Goal: Task Accomplishment & Management: Use online tool/utility

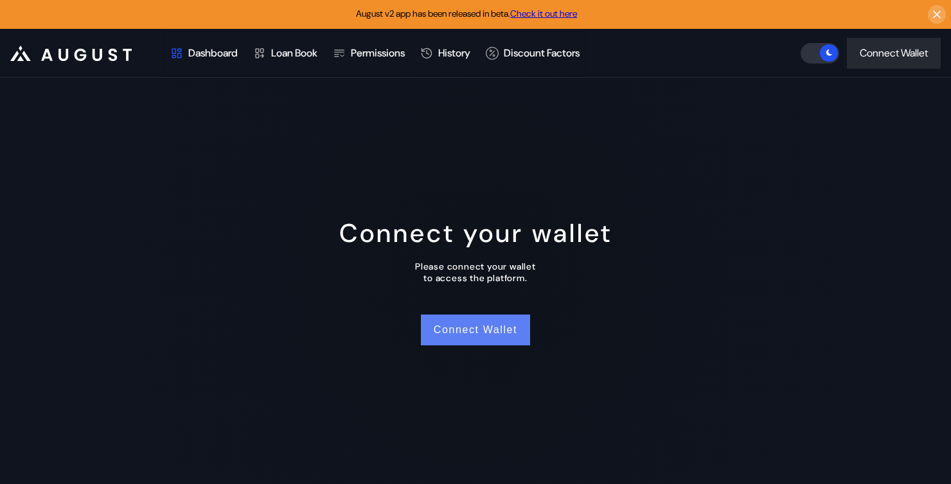
click at [473, 339] on button "Connect Wallet" at bounding box center [475, 330] width 109 height 31
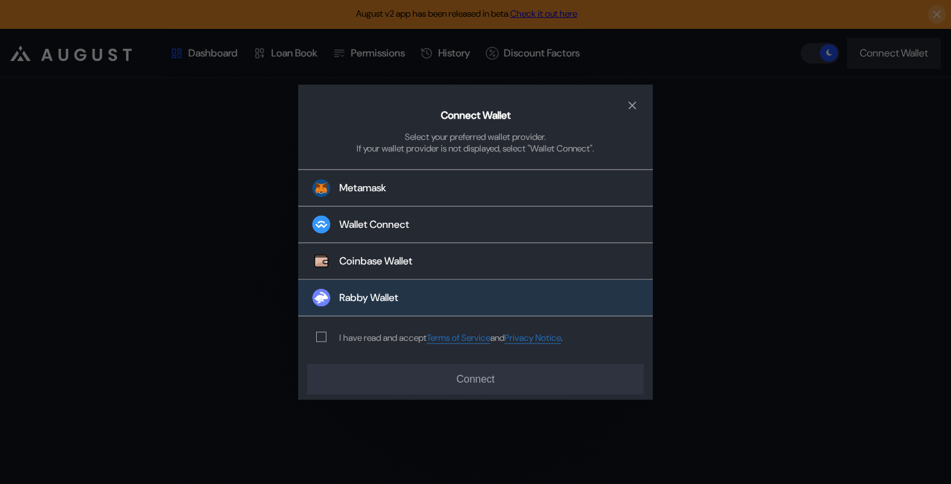
click at [431, 294] on button "Rabby Wallet" at bounding box center [475, 298] width 355 height 37
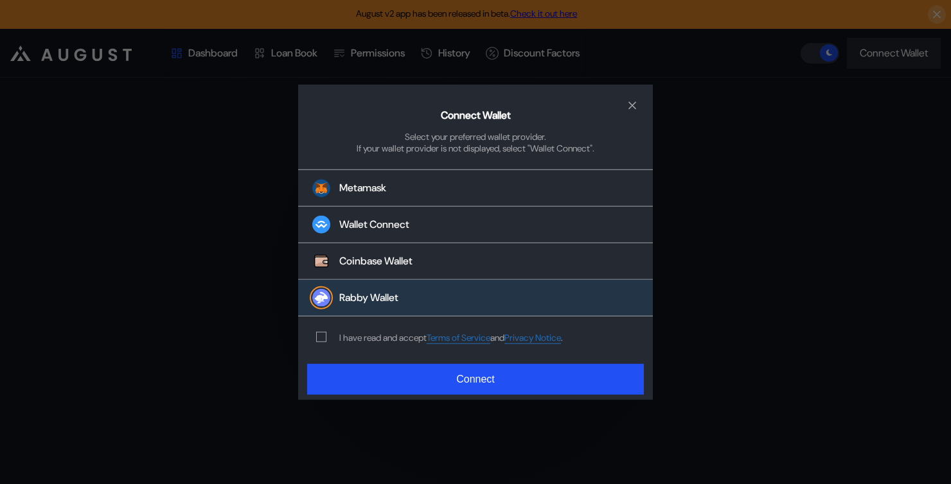
click at [326, 340] on div "modal" at bounding box center [323, 337] width 15 height 10
click at [319, 338] on span "modal" at bounding box center [321, 337] width 9 height 9
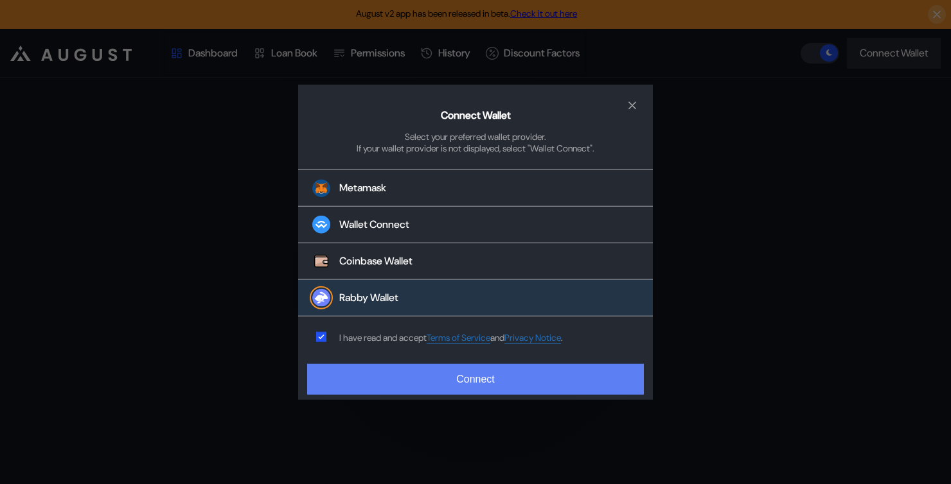
click at [371, 380] on button "Connect" at bounding box center [475, 379] width 337 height 31
click at [414, 388] on button "Connect" at bounding box center [475, 379] width 337 height 31
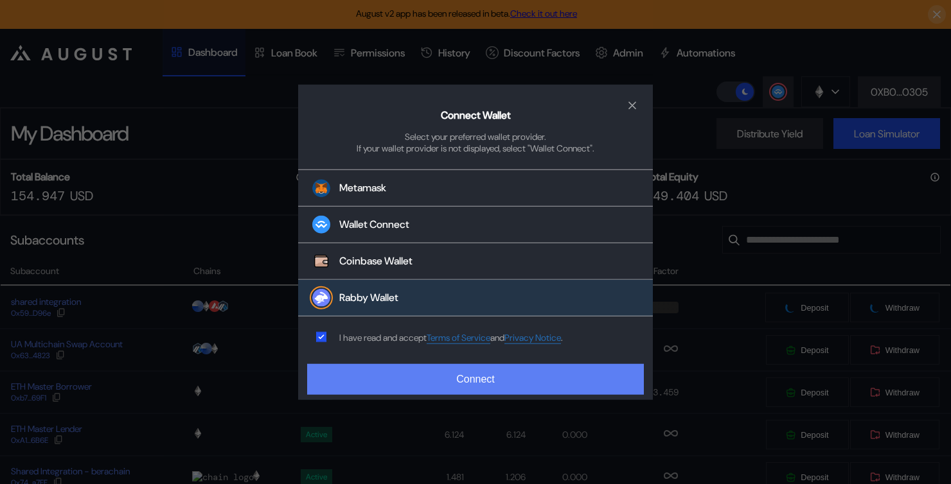
click at [466, 382] on button "Connect" at bounding box center [475, 379] width 337 height 31
click at [364, 377] on button "Connect" at bounding box center [475, 379] width 337 height 31
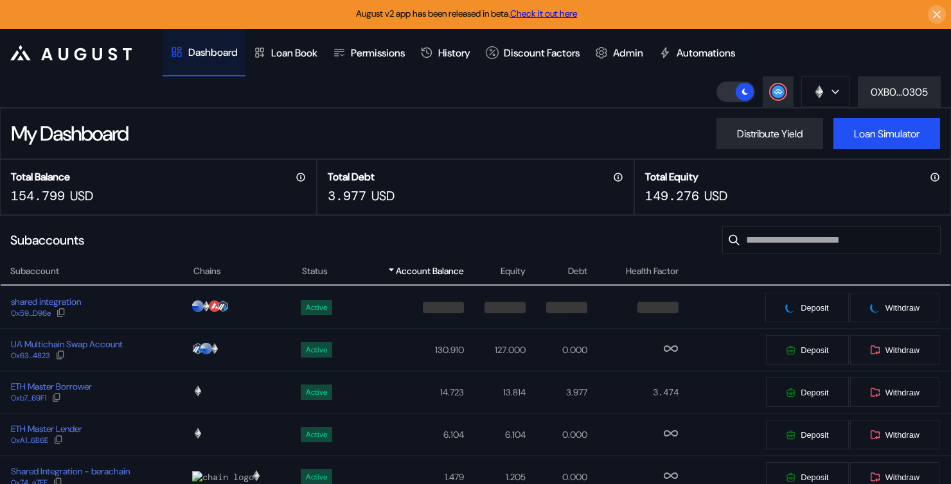
drag, startPoint x: 808, startPoint y: 66, endPoint x: 826, endPoint y: 48, distance: 25.4
click at [826, 48] on header ".cls-1 { fill: #fff; stroke-width: 0px; } Dashboard Loan Book Permissions Histo…" at bounding box center [475, 68] width 951 height 79
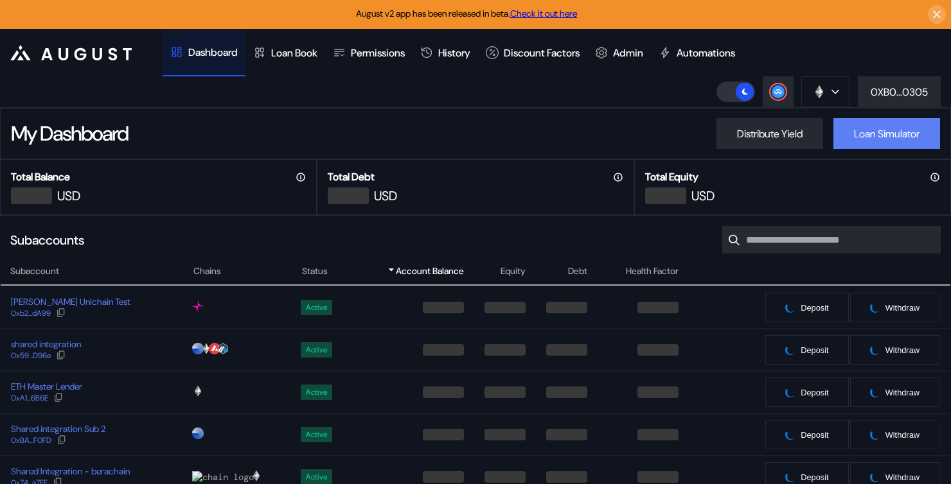
click at [859, 145] on button "Loan Simulator" at bounding box center [886, 133] width 107 height 31
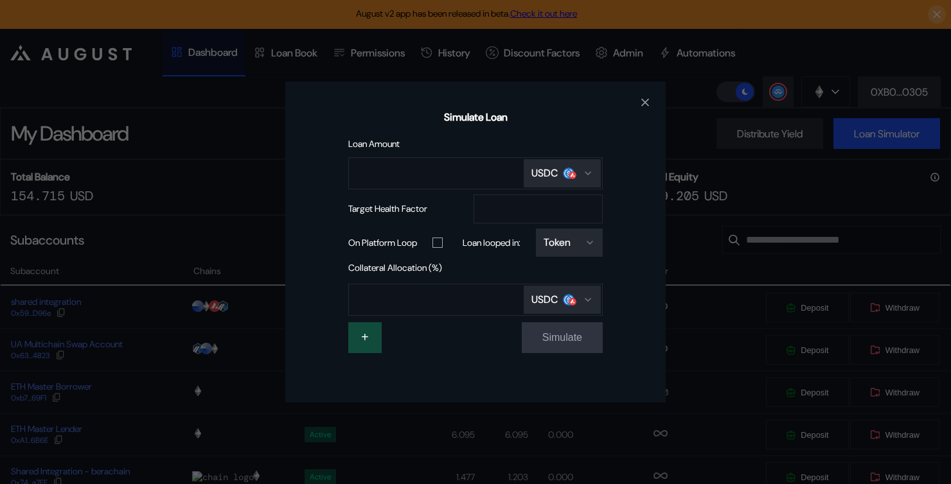
click at [246, 106] on div "Simulate Loan Loan Amount USDC Target Health Factor *** On Platform Loop Loan l…" at bounding box center [475, 242] width 951 height 484
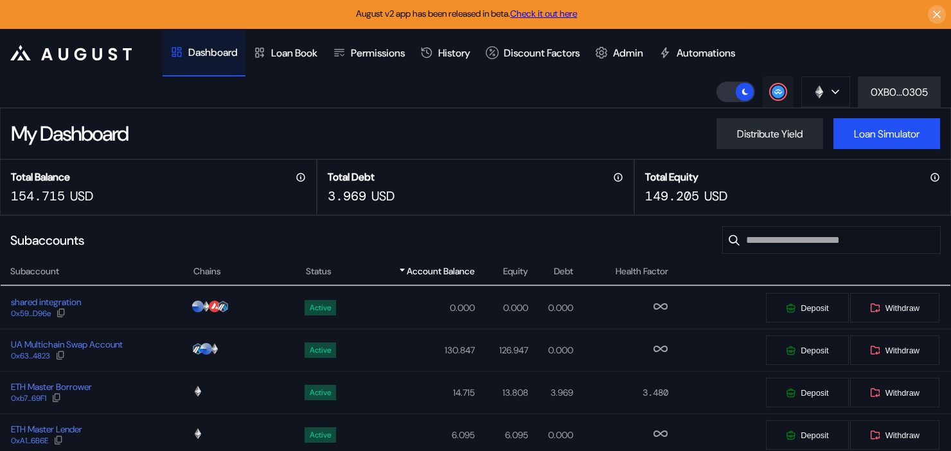
click at [784, 96] on button at bounding box center [778, 91] width 31 height 31
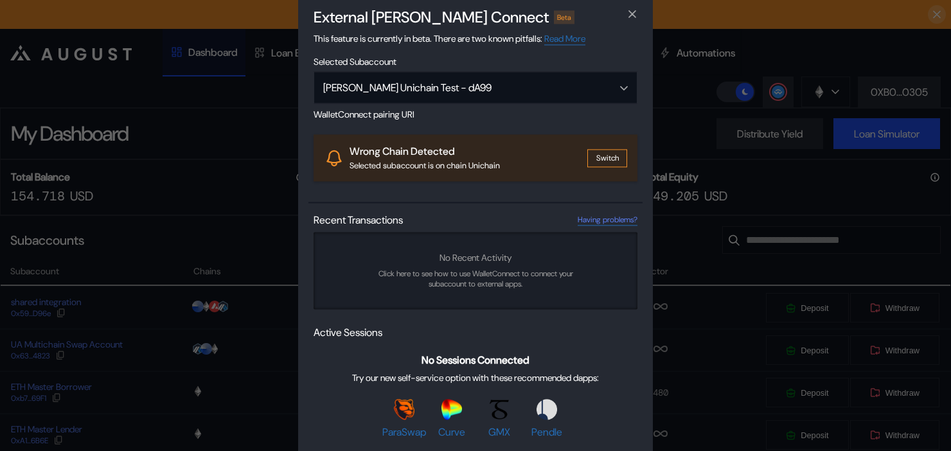
click at [603, 159] on button "Switch" at bounding box center [607, 158] width 40 height 18
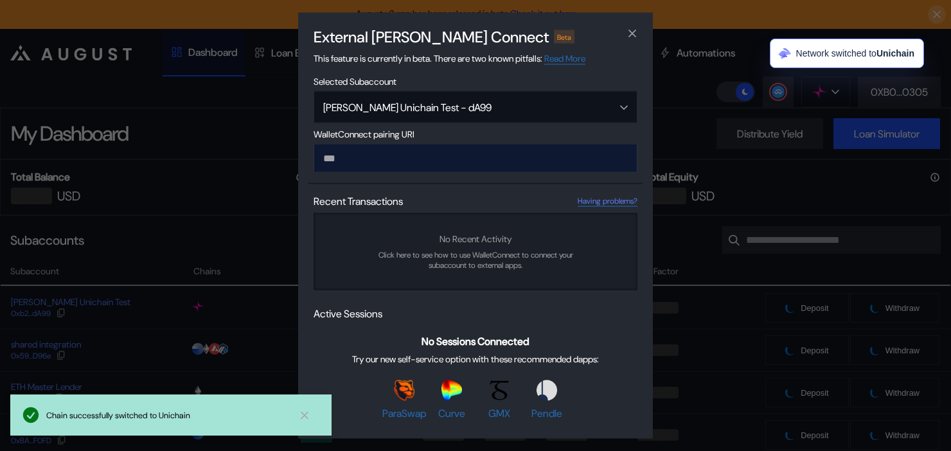
type input "**********"
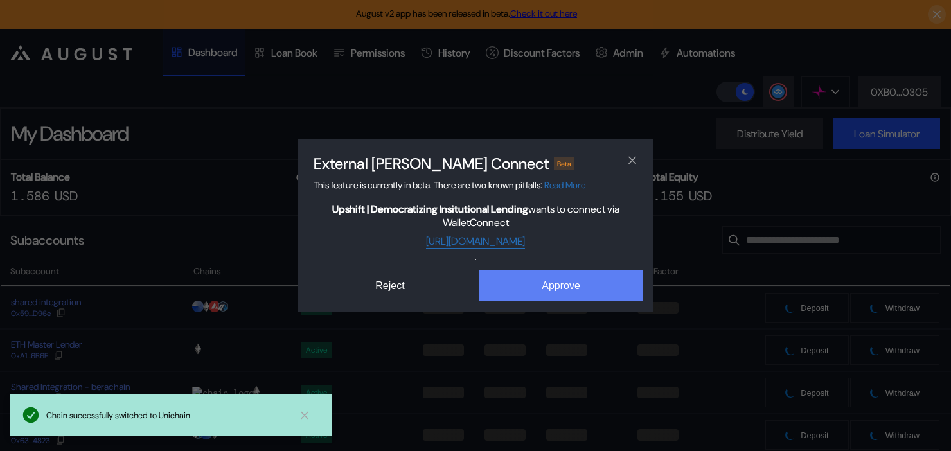
click at [524, 285] on button "Approve" at bounding box center [560, 285] width 163 height 31
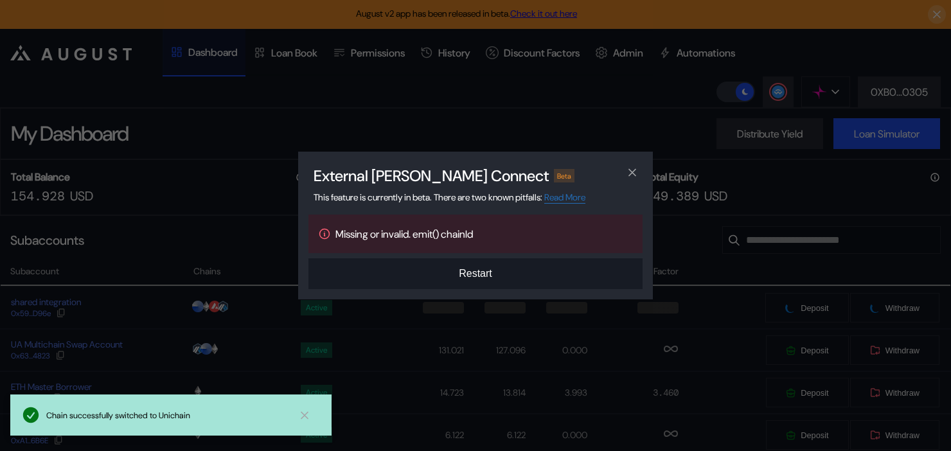
click at [473, 279] on button "Restart" at bounding box center [475, 273] width 334 height 31
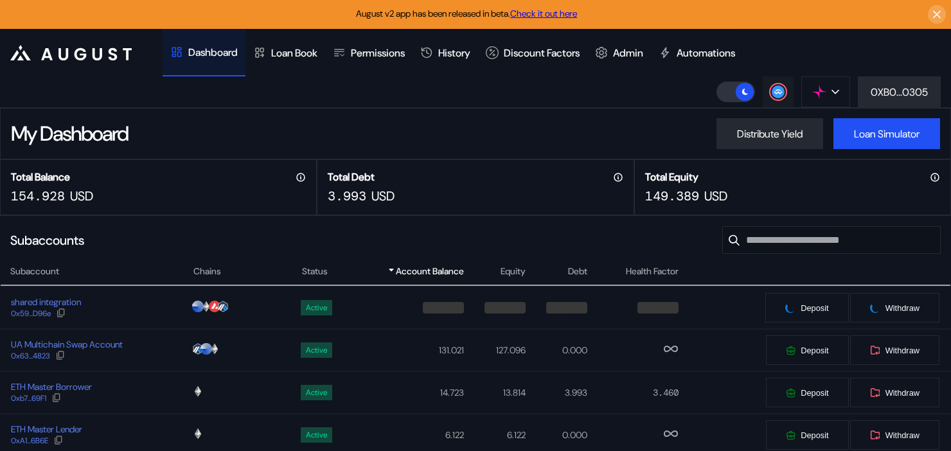
click at [770, 92] on div at bounding box center [777, 91] width 15 height 15
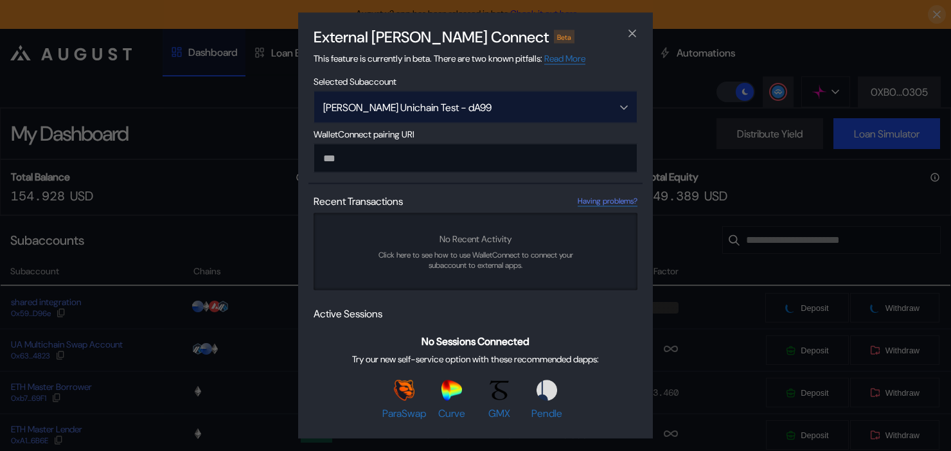
click at [540, 101] on div "[PERSON_NAME] Unichain Test - dA99" at bounding box center [458, 106] width 271 height 13
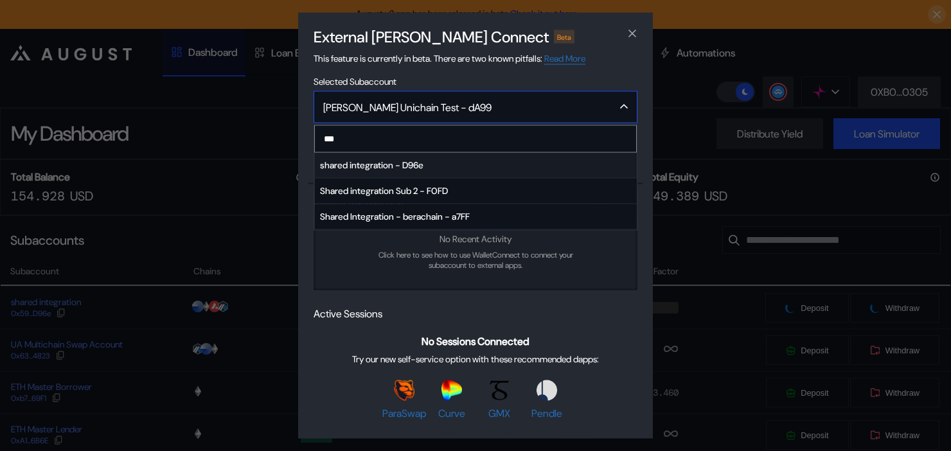
type input "***"
click at [447, 172] on span "shared integration - D96e" at bounding box center [476, 165] width 322 height 26
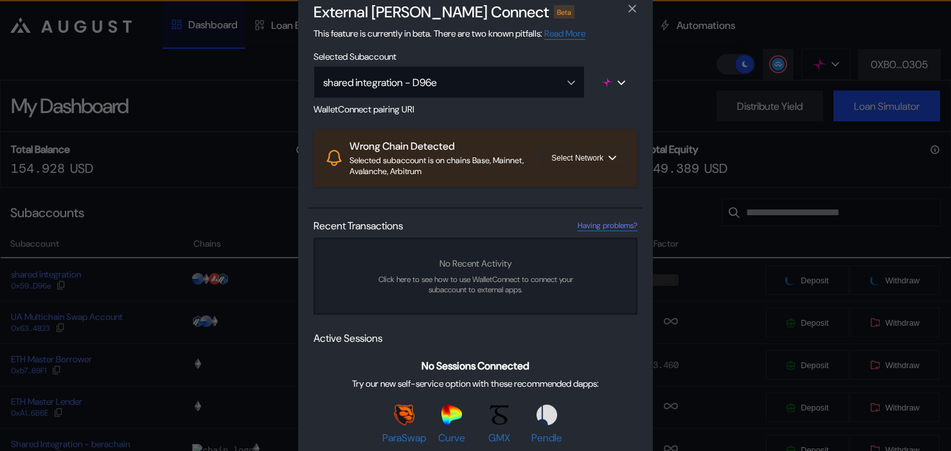
scroll to position [30, 0]
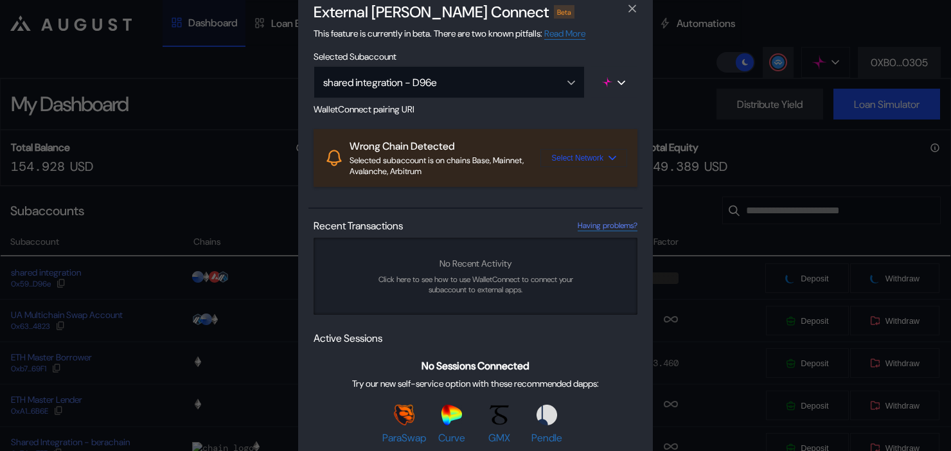
click at [574, 161] on span "Select Network" at bounding box center [577, 158] width 52 height 9
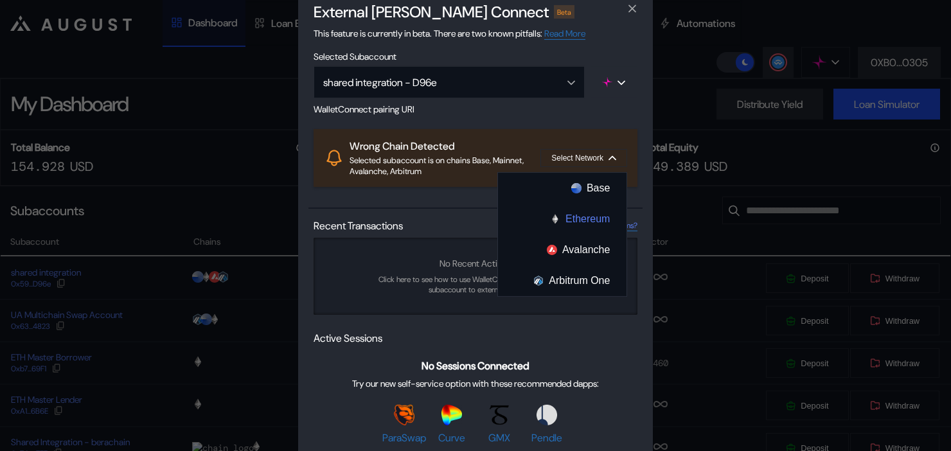
click at [576, 222] on button "Ethereum" at bounding box center [562, 219] width 128 height 31
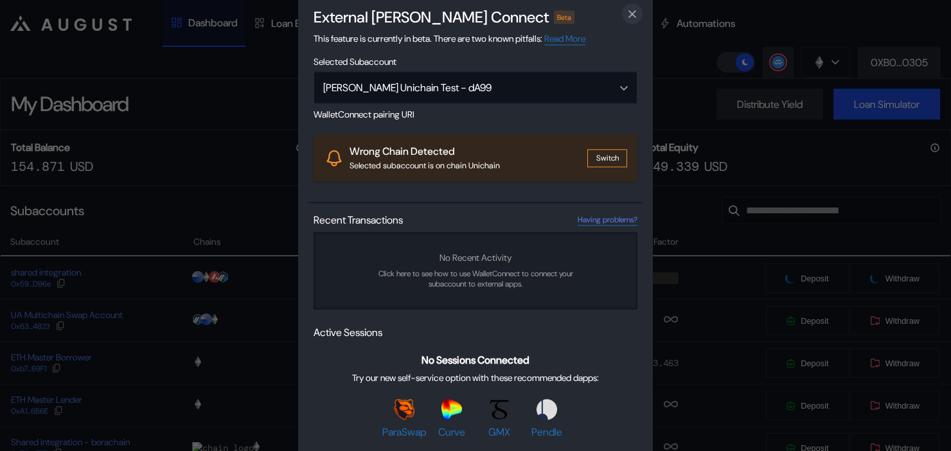
click at [628, 15] on icon "close modal" at bounding box center [632, 13] width 13 height 13
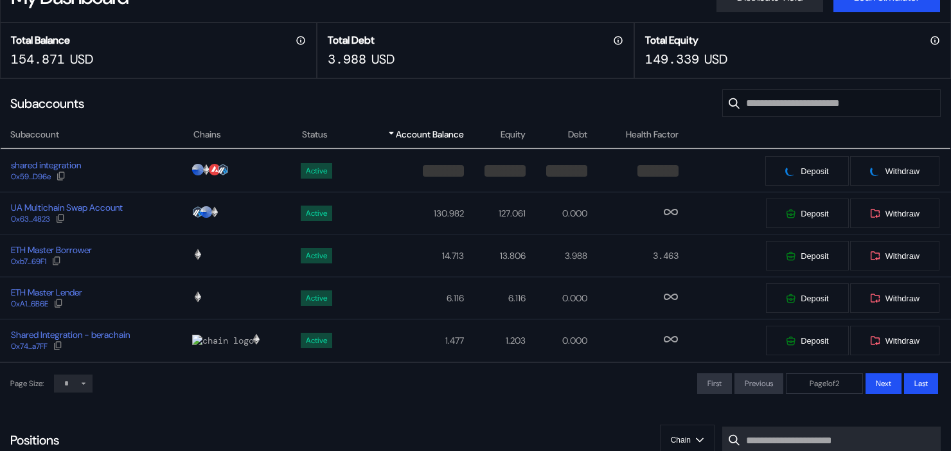
scroll to position [144, 0]
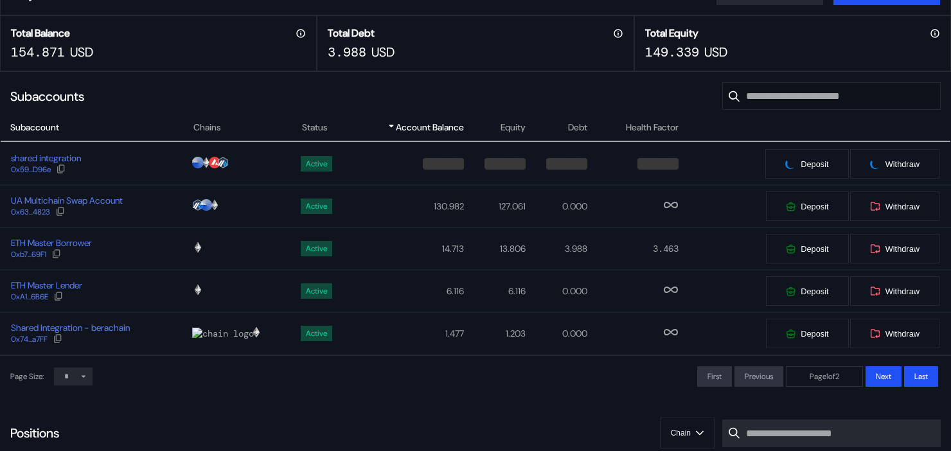
click at [44, 132] on span "Subaccount" at bounding box center [34, 127] width 49 height 13
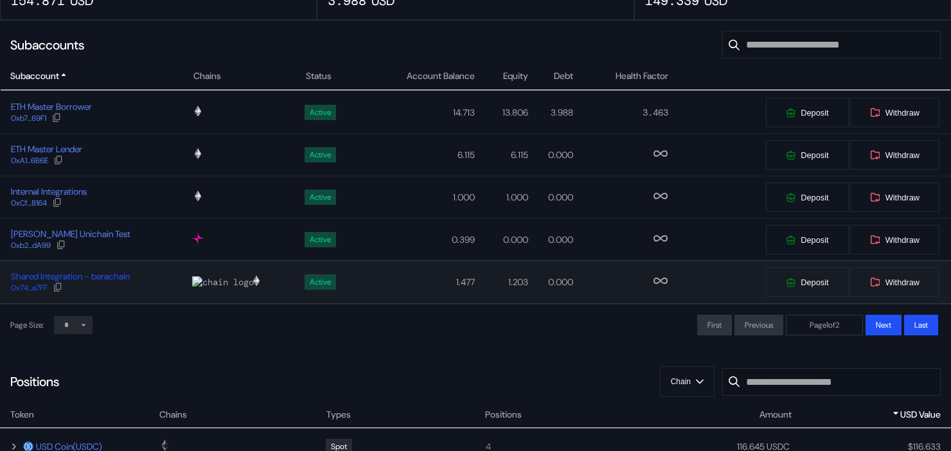
scroll to position [196, 0]
click at [57, 76] on span "Subaccount" at bounding box center [34, 75] width 49 height 13
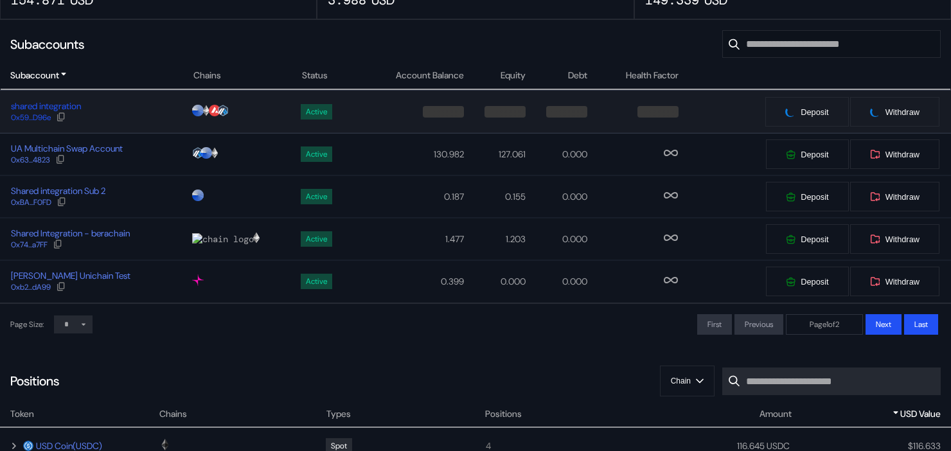
click at [49, 107] on div "shared integration" at bounding box center [46, 106] width 70 height 12
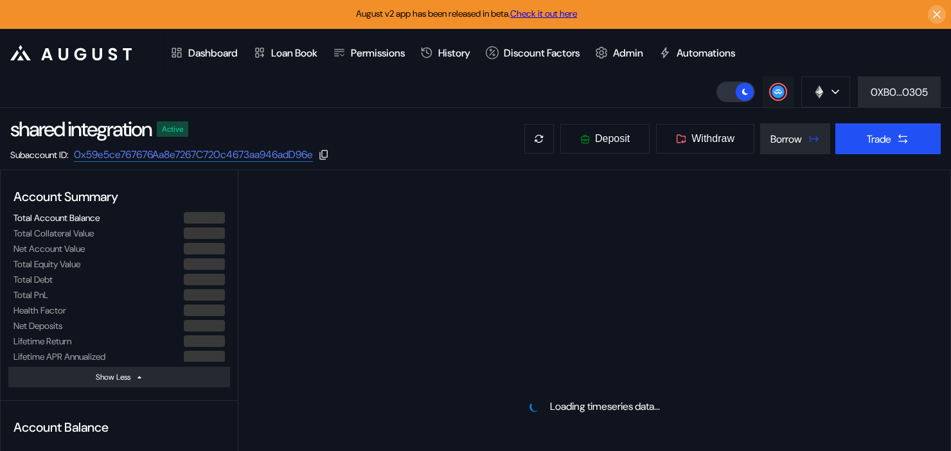
click at [778, 91] on circle at bounding box center [778, 91] width 13 height 13
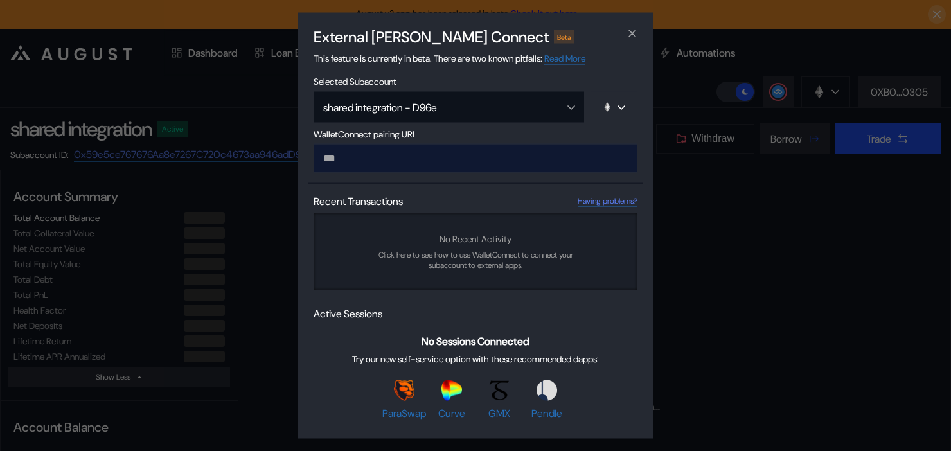
select select "*"
type input "**********"
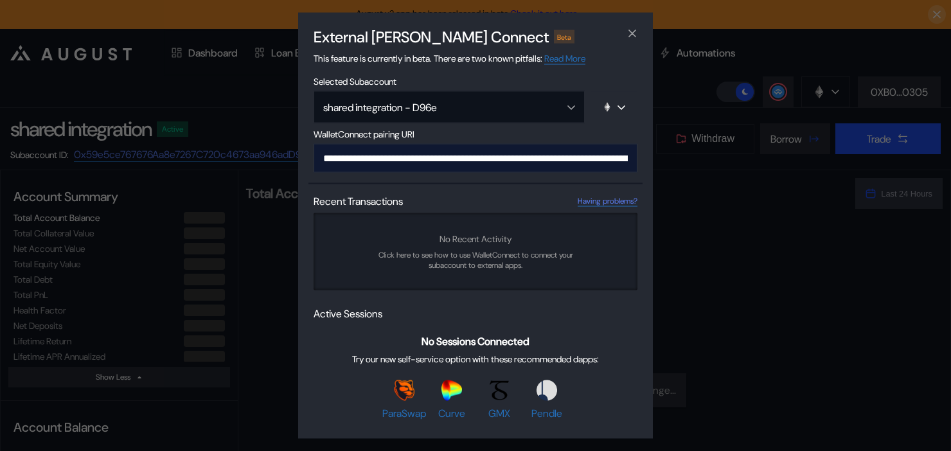
scroll to position [0, 776]
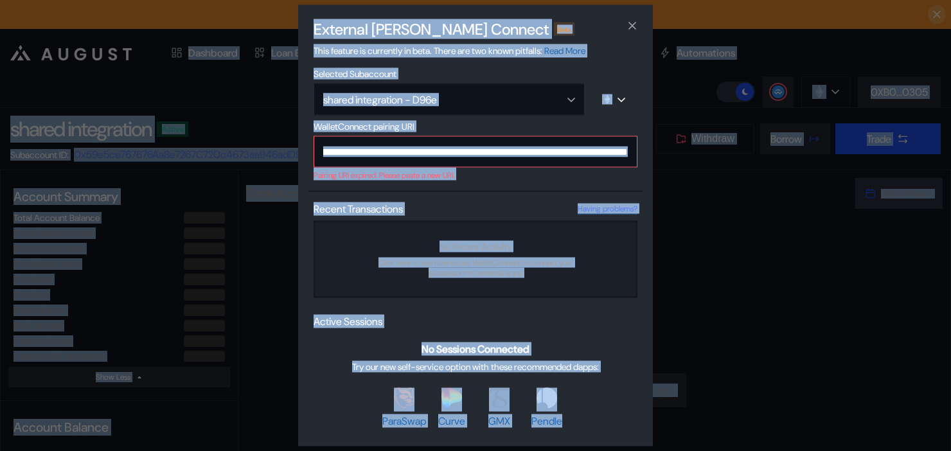
click at [676, 92] on div "**********" at bounding box center [475, 225] width 951 height 451
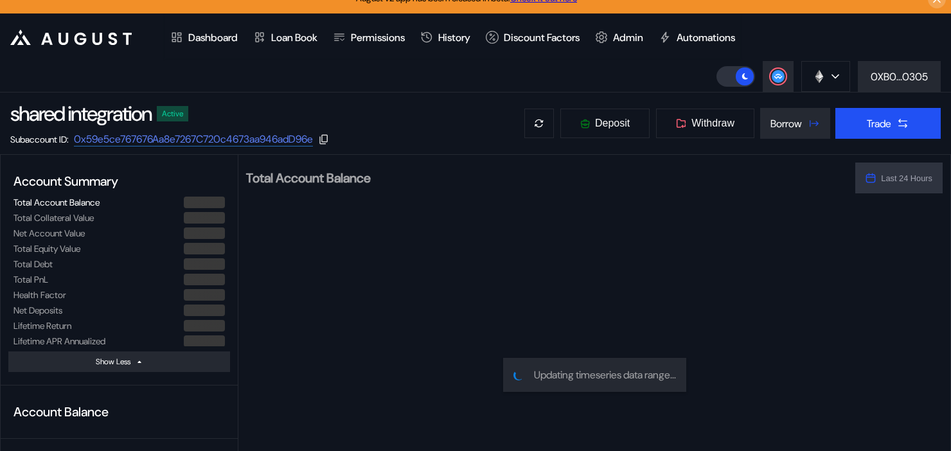
scroll to position [0, 0]
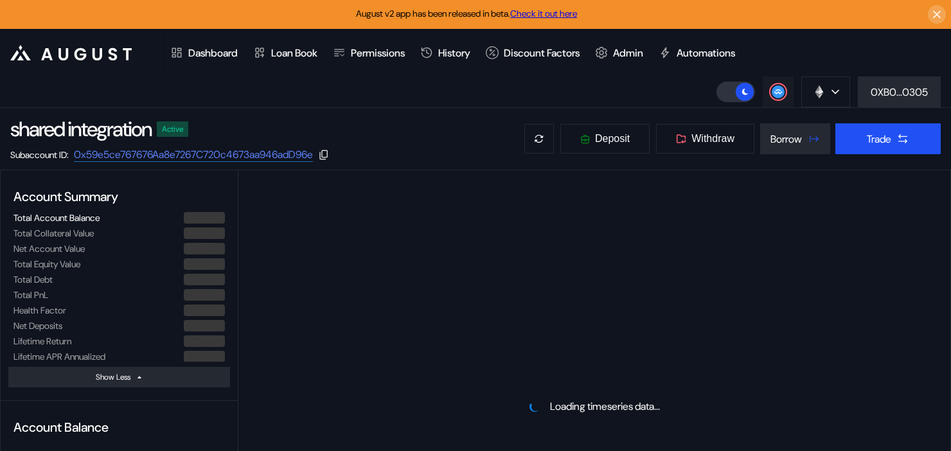
click at [779, 93] on icon at bounding box center [777, 91] width 8 height 5
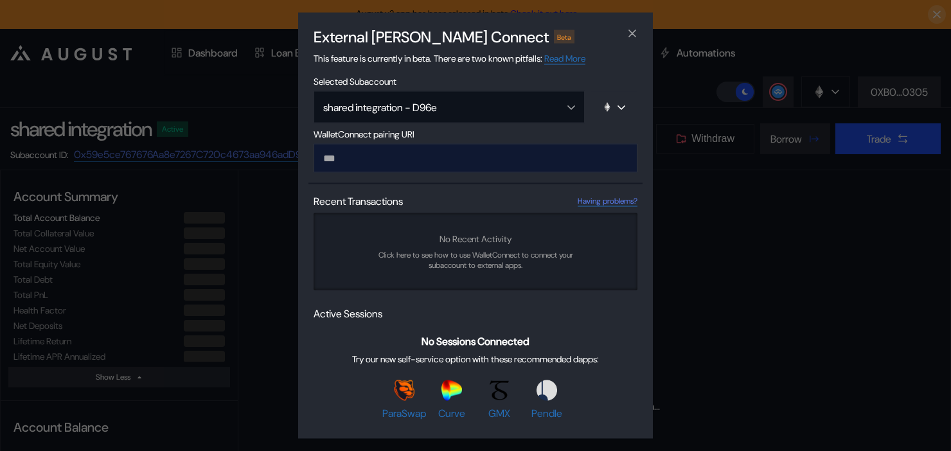
type input "**********"
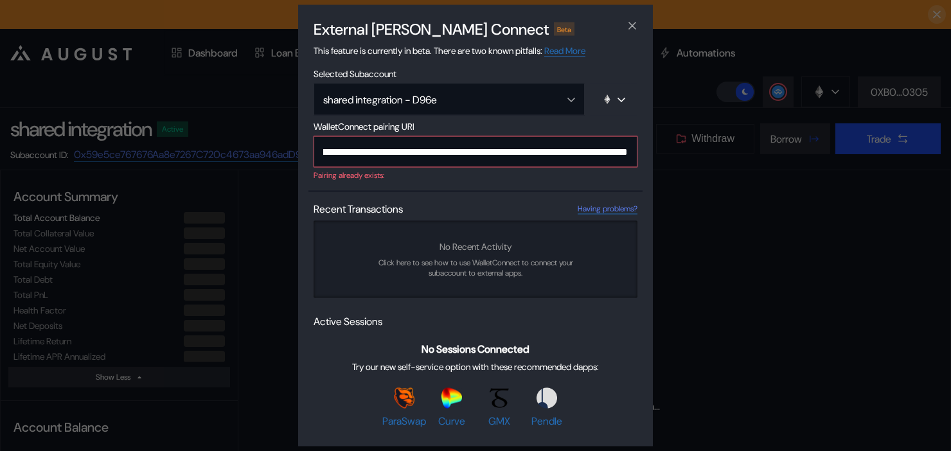
select select "*"
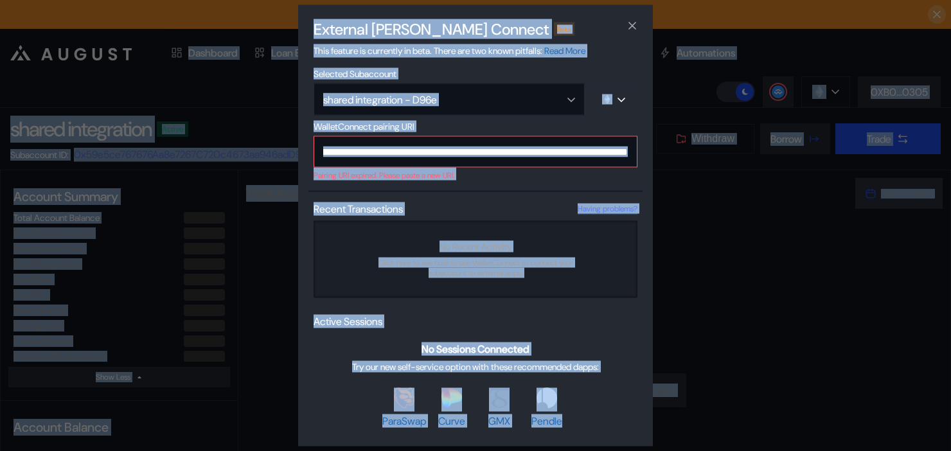
click at [418, 160] on input "**********" at bounding box center [476, 151] width 324 height 31
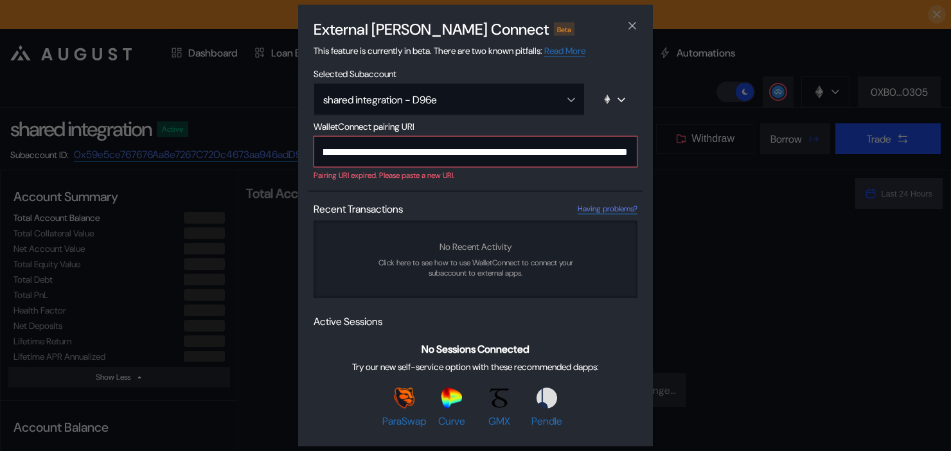
click at [418, 152] on input "**********" at bounding box center [476, 151] width 324 height 31
click at [569, 159] on input "**********" at bounding box center [476, 151] width 324 height 31
click at [632, 21] on icon "close modal" at bounding box center [632, 25] width 13 height 13
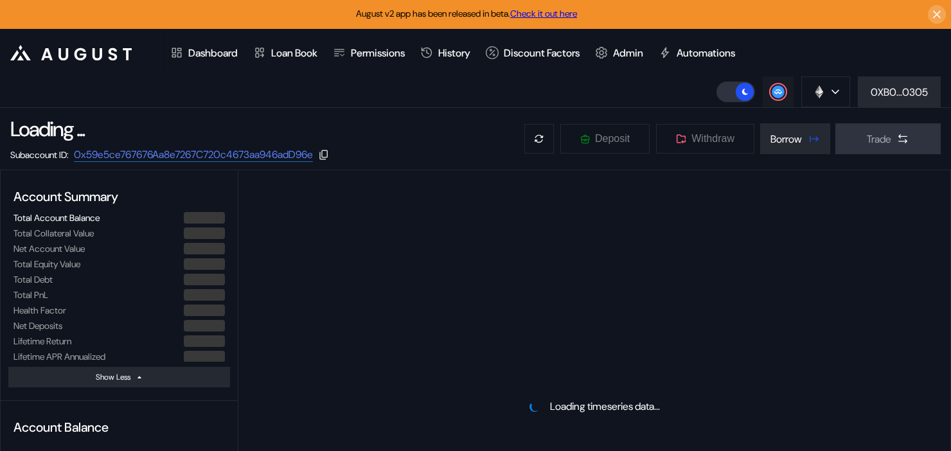
click at [779, 98] on div at bounding box center [777, 91] width 15 height 15
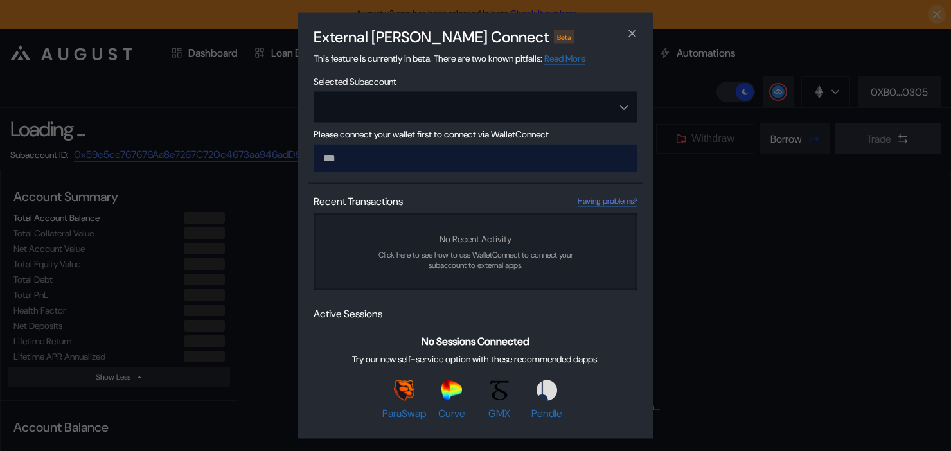
click at [360, 156] on input "modal" at bounding box center [476, 158] width 324 height 29
type input "**********"
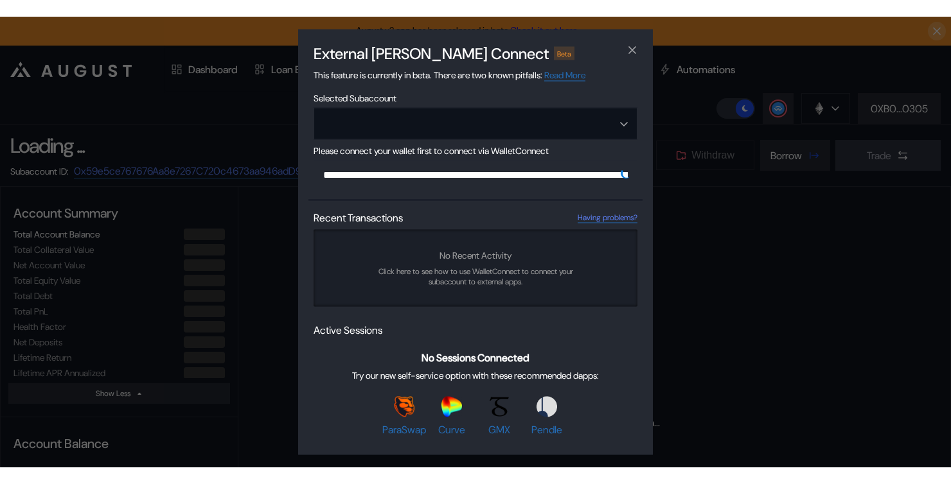
scroll to position [0, 793]
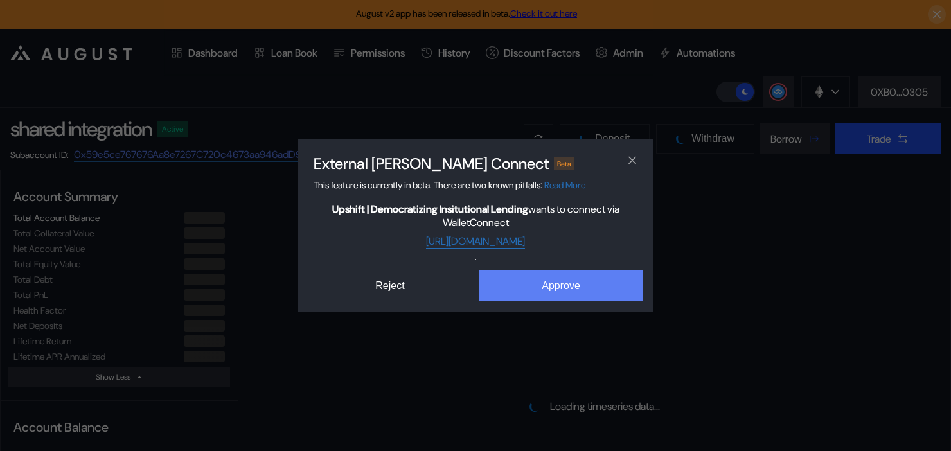
click at [536, 290] on button "Approve" at bounding box center [560, 285] width 163 height 31
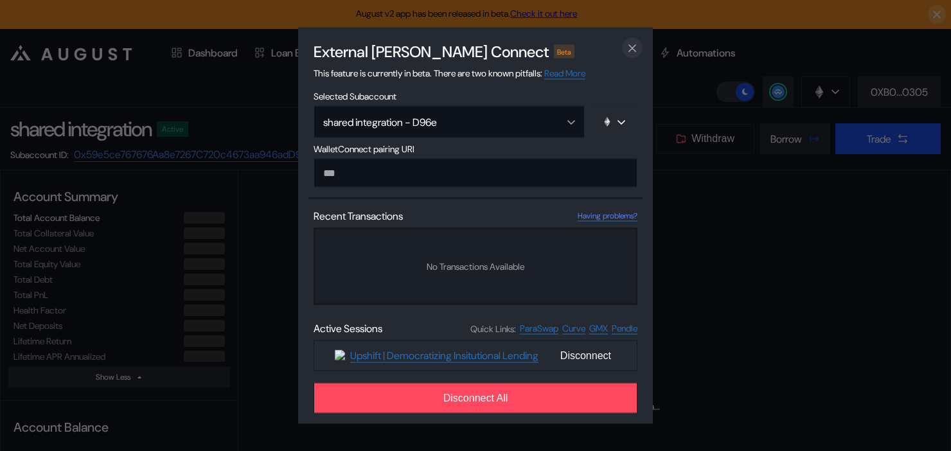
click at [633, 39] on button "close modal" at bounding box center [632, 48] width 21 height 21
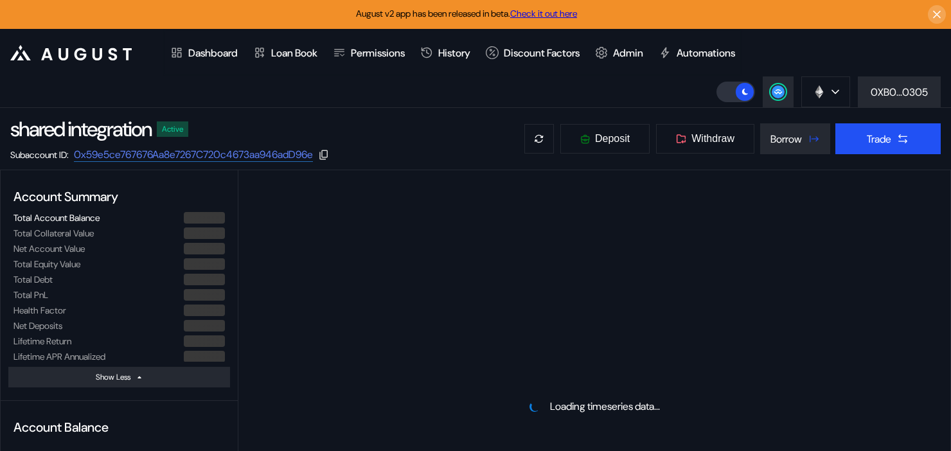
select select "*"
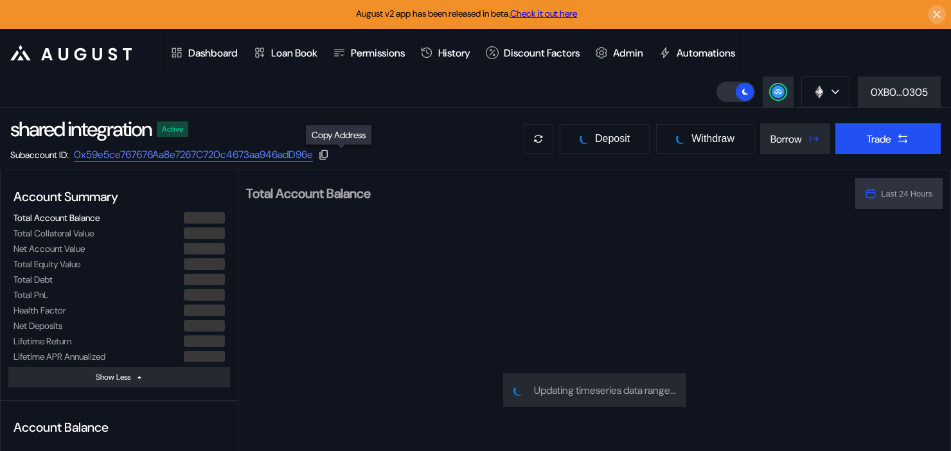
click at [328, 154] on icon at bounding box center [323, 155] width 8 height 10
